Goal: Information Seeking & Learning: Learn about a topic

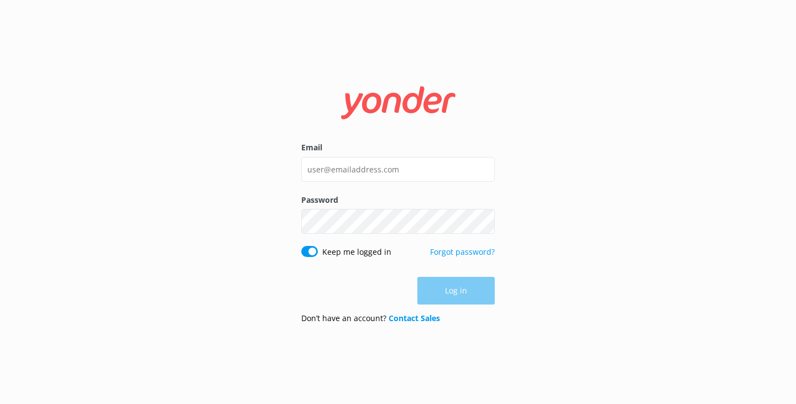
click at [368, 154] on div "Email" at bounding box center [397, 167] width 193 height 52
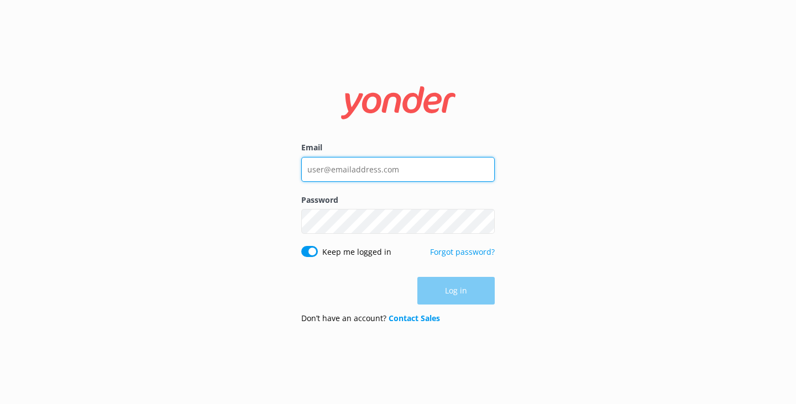
click at [369, 162] on input "Email" at bounding box center [397, 169] width 193 height 25
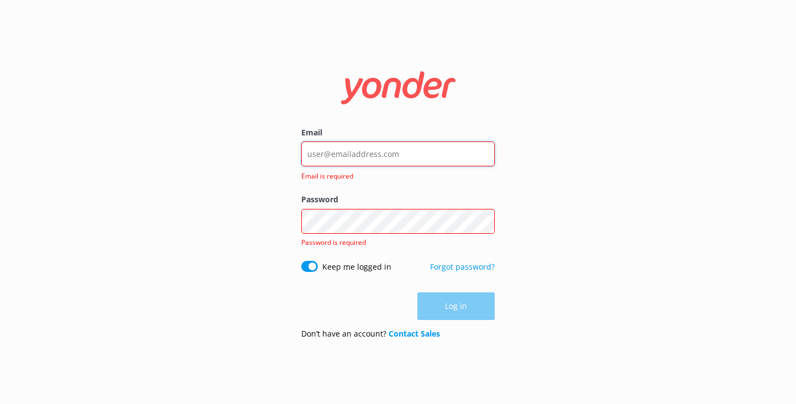
type input "[EMAIL_ADDRESS][DOMAIN_NAME]"
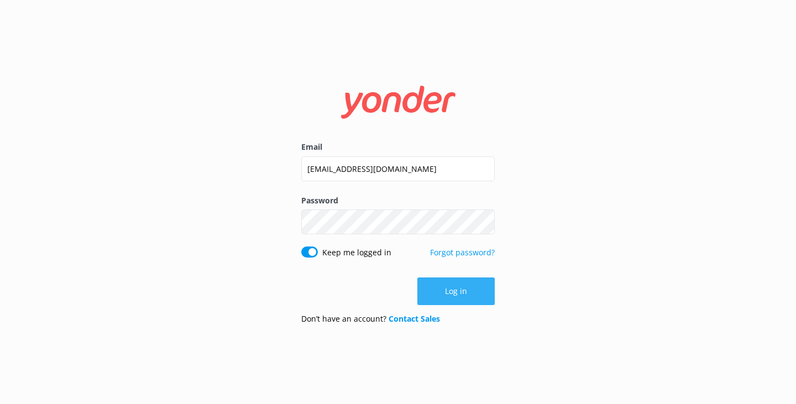
click at [448, 292] on button "Log in" at bounding box center [455, 291] width 77 height 28
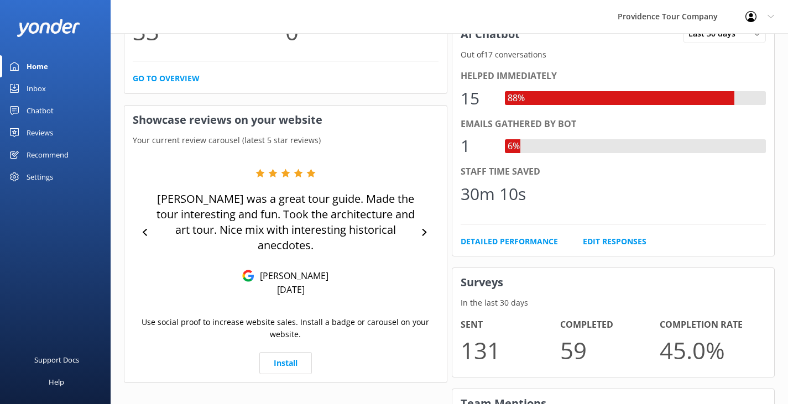
scroll to position [553, 0]
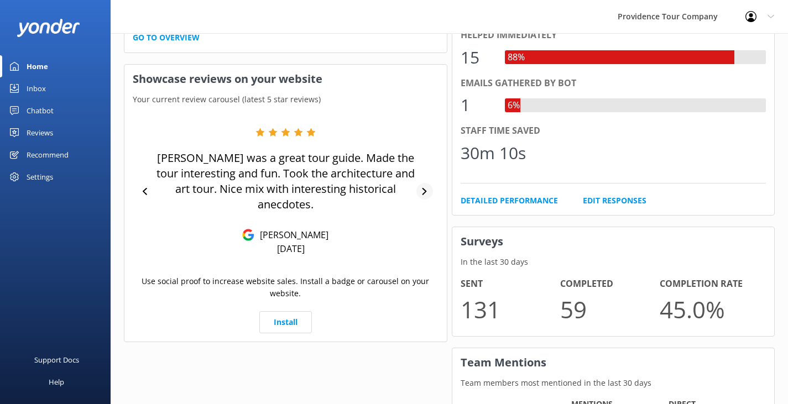
click at [422, 192] on icon at bounding box center [424, 191] width 7 height 7
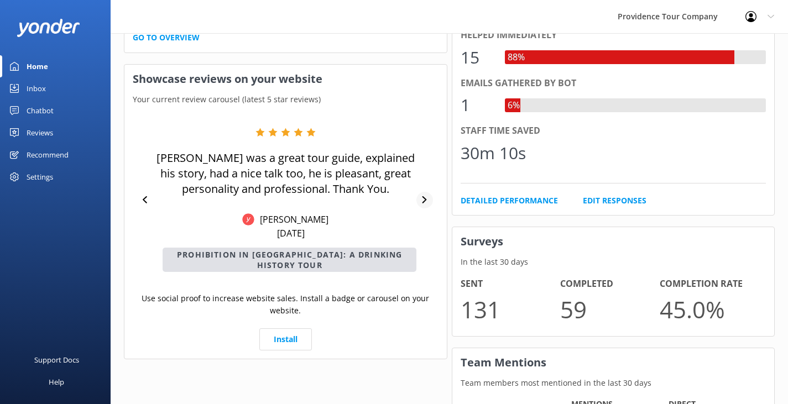
click at [420, 196] on div at bounding box center [424, 200] width 16 height 17
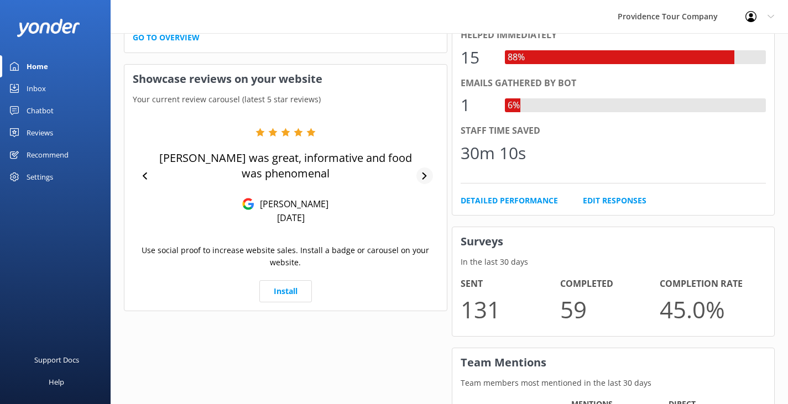
click at [421, 173] on icon at bounding box center [424, 175] width 7 height 7
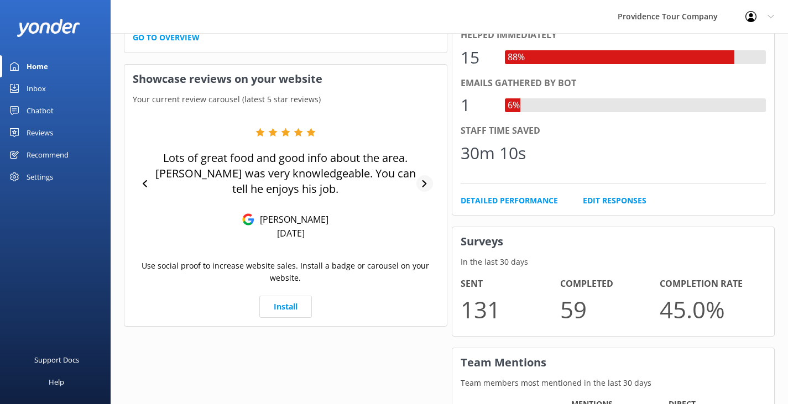
click at [423, 184] on icon at bounding box center [424, 183] width 7 height 7
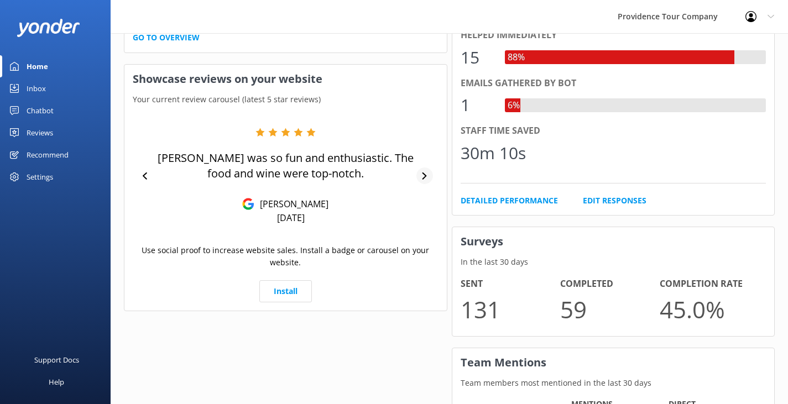
click at [424, 182] on div at bounding box center [424, 175] width 16 height 17
click at [423, 175] on div at bounding box center [424, 175] width 16 height 17
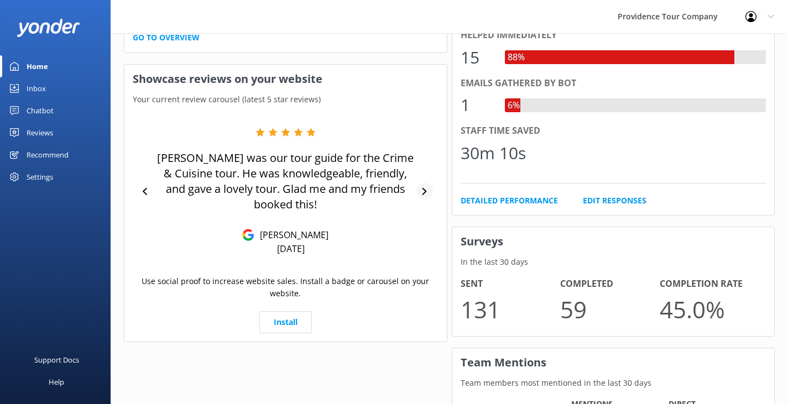
click at [420, 184] on div at bounding box center [424, 191] width 16 height 17
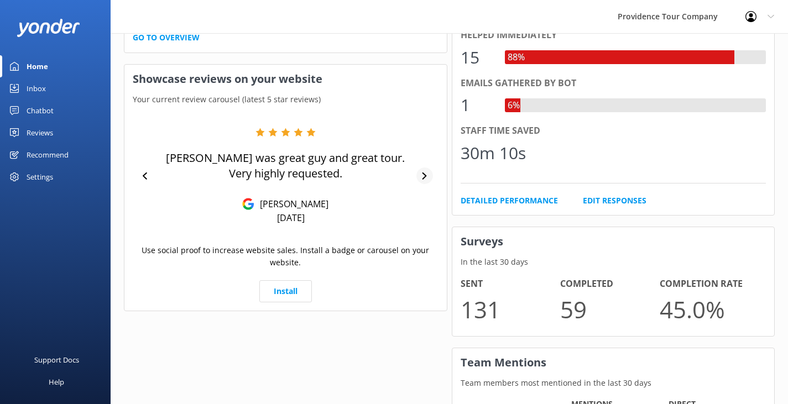
click at [425, 171] on div at bounding box center [424, 175] width 16 height 17
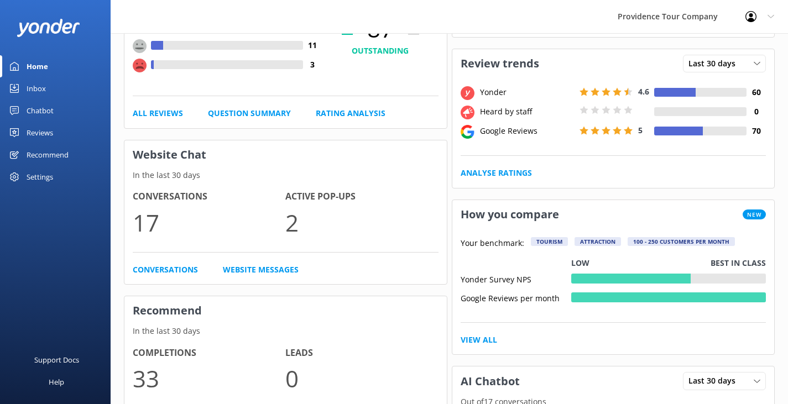
scroll to position [0, 0]
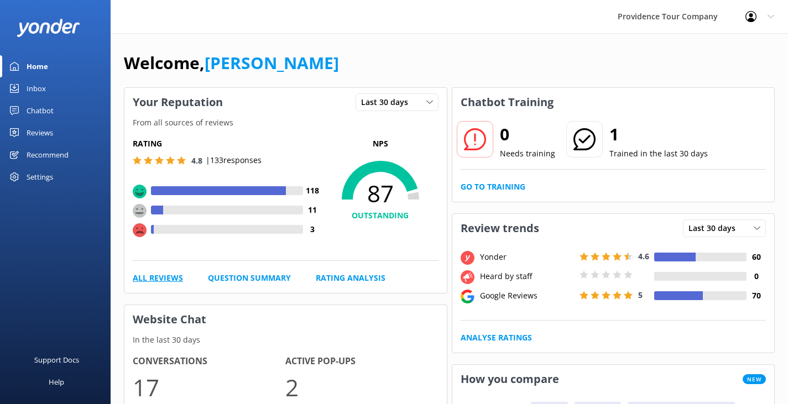
click at [153, 273] on link "All Reviews" at bounding box center [158, 278] width 50 height 12
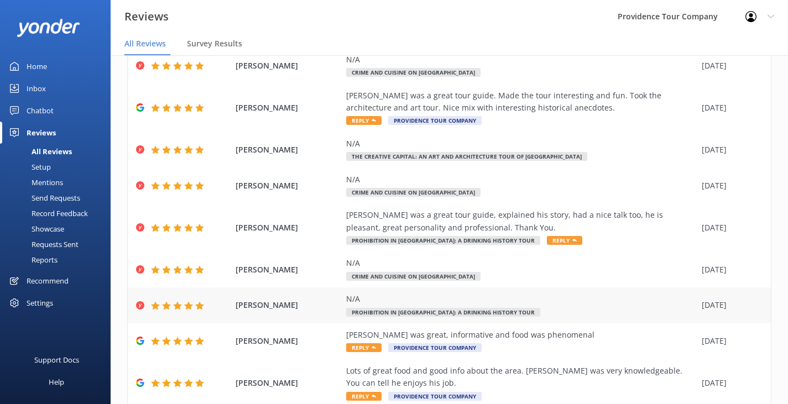
scroll to position [150, 0]
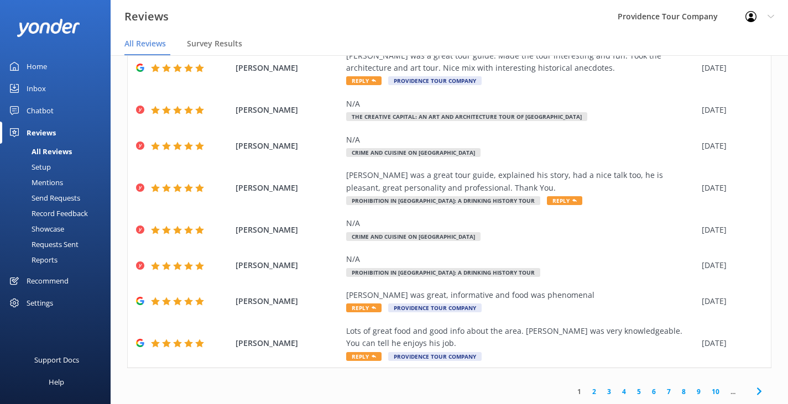
click at [586, 390] on link "2" at bounding box center [593, 391] width 15 height 11
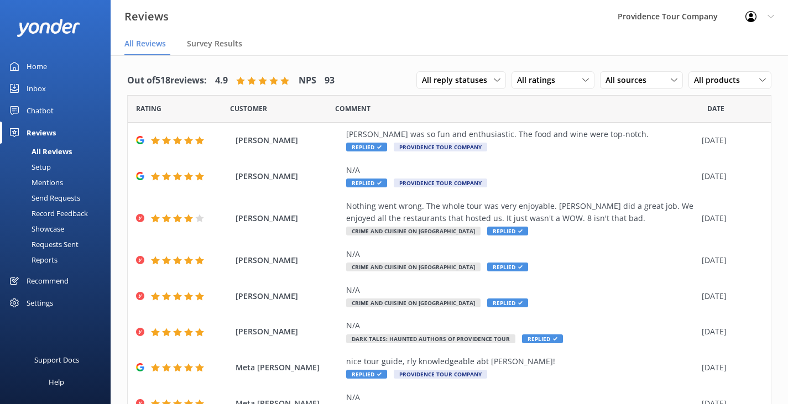
click at [51, 66] on link "Home" at bounding box center [55, 66] width 111 height 22
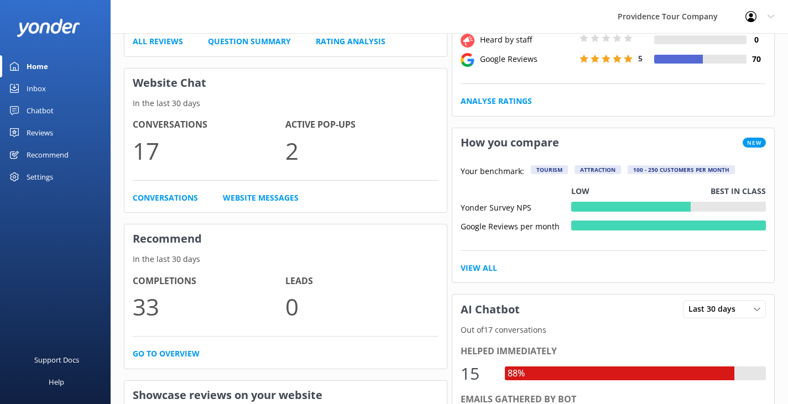
scroll to position [276, 0]
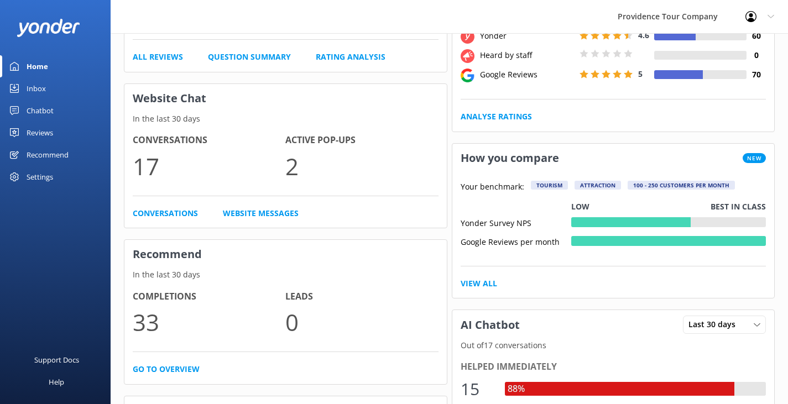
click at [36, 135] on div "Reviews" at bounding box center [40, 133] width 27 height 22
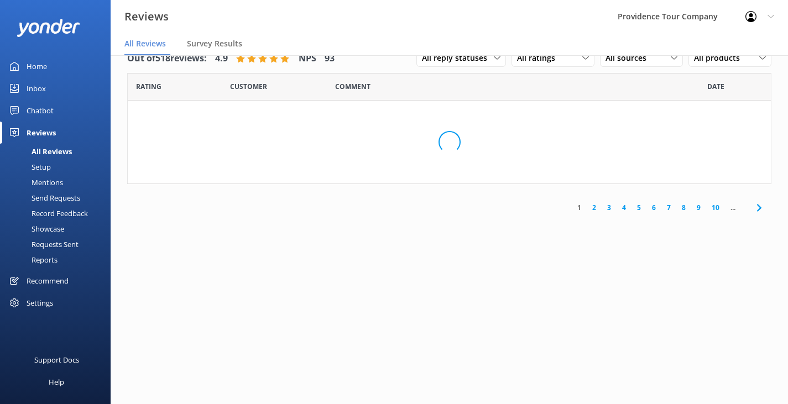
scroll to position [22, 0]
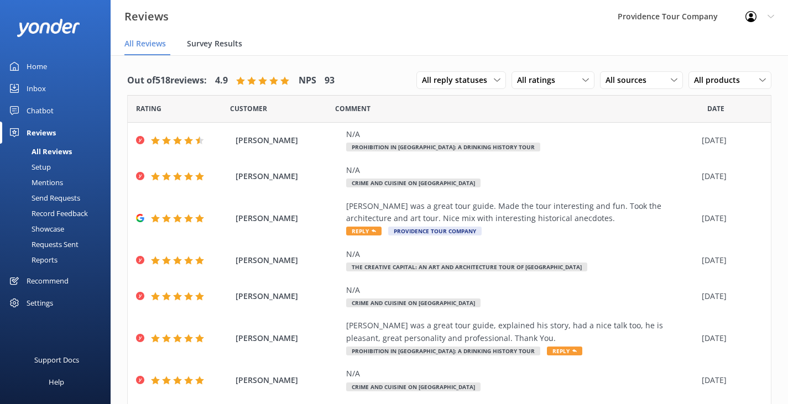
click at [219, 46] on span "Survey Results" at bounding box center [214, 43] width 55 height 11
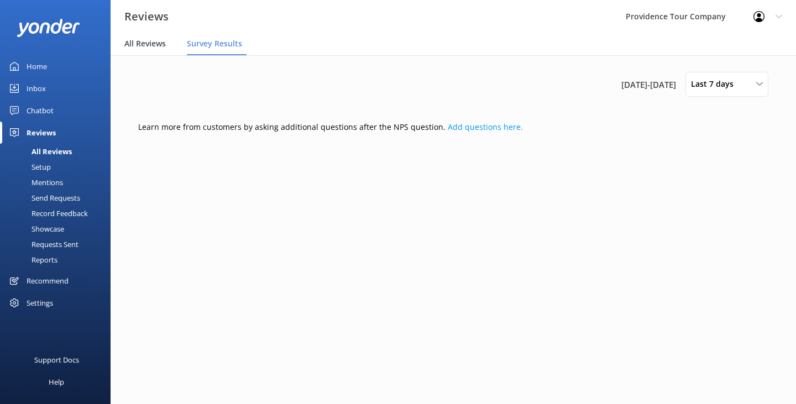
click at [144, 46] on span "All Reviews" at bounding box center [144, 43] width 41 height 11
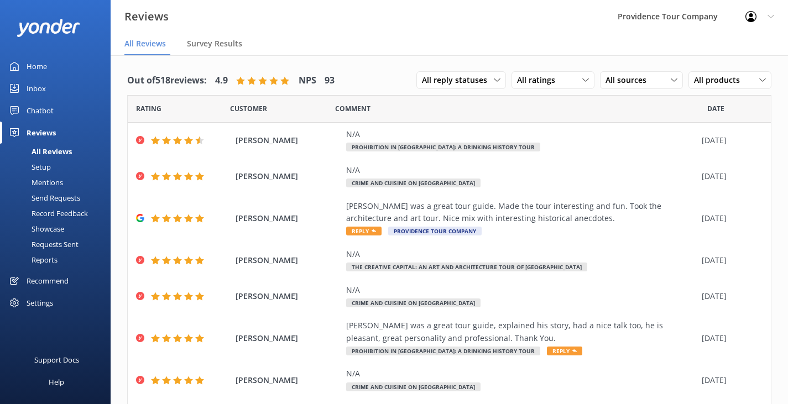
click at [57, 184] on div "Mentions" at bounding box center [35, 182] width 56 height 15
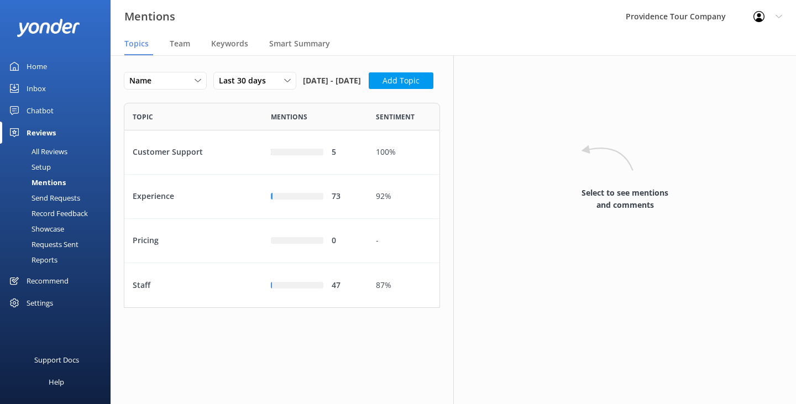
scroll to position [197, 308]
click at [174, 79] on div "Name" at bounding box center [165, 81] width 77 height 12
click at [178, 51] on div "Team" at bounding box center [182, 44] width 25 height 22
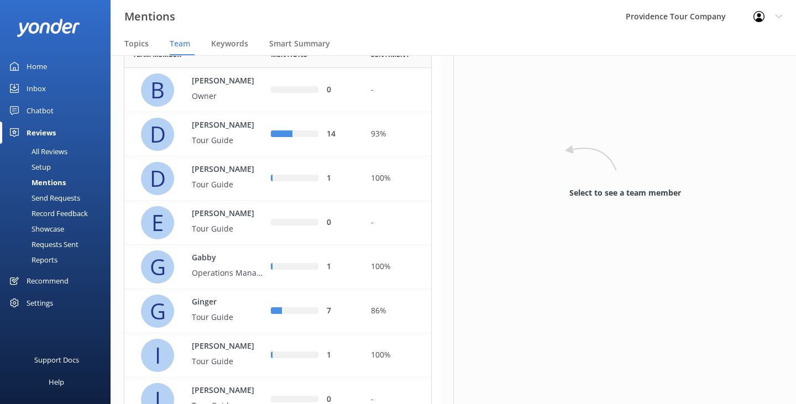
scroll to position [60, 0]
